Goal: Task Accomplishment & Management: Manage account settings

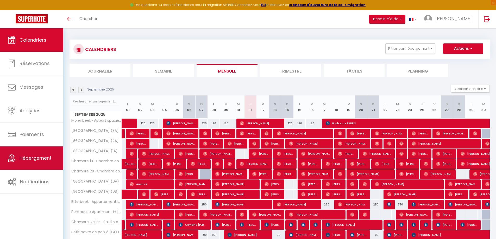
click at [42, 157] on span "Hébergement" at bounding box center [36, 158] width 32 height 7
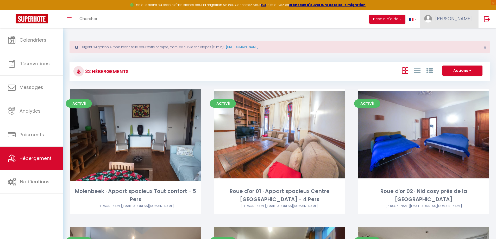
click at [458, 20] on span "[PERSON_NAME]" at bounding box center [454, 18] width 36 height 7
click at [464, 35] on link "Paramètres" at bounding box center [458, 36] width 39 height 9
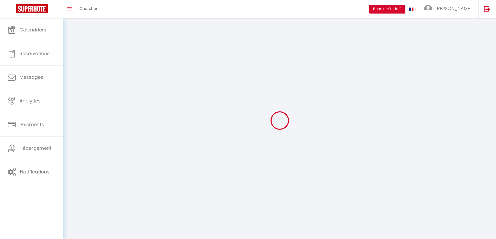
type input "[PERSON_NAME]"
type input "Payfa"
type input "0475563035"
type input "Place Sainte [PERSON_NAME] 41"
type input "[GEOGRAPHIC_DATA]"
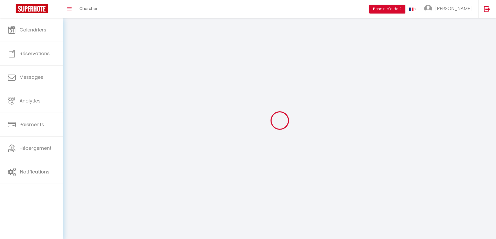
type input "1000"
type input "Y5yNih6hixAbYS1XFfISGjHtU"
type input "SPHvSVsaloYCc2xG2grFyB00F"
select select "23"
select select "28"
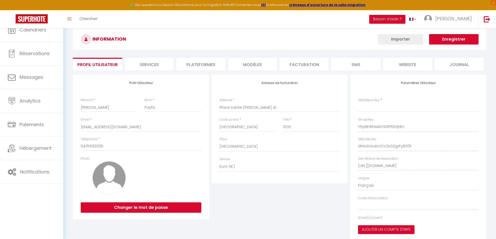
type input "Y5yNih6hixAbYS1XFfISGjHtU"
type input "SPHvSVsaloYCc2xG2grFyB00F"
type input "[URL][DOMAIN_NAME]"
select select "fr"
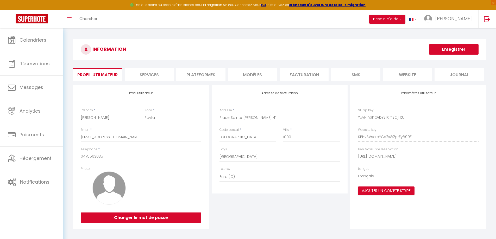
click at [218, 71] on li "Plateformes" at bounding box center [200, 74] width 49 height 13
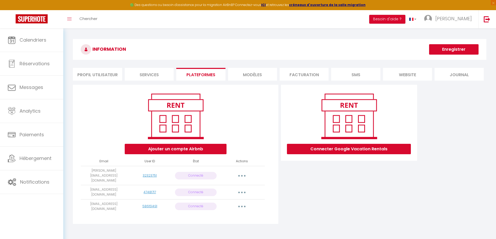
click at [243, 172] on button "button" at bounding box center [242, 176] width 15 height 8
click at [304, 196] on div "Connecter Google Vacation Rentals" at bounding box center [349, 156] width 139 height 143
click at [244, 188] on button "button" at bounding box center [242, 192] width 15 height 8
click at [231, 200] on link "Importer les appartements" at bounding box center [219, 204] width 58 height 9
